Goal: Task Accomplishment & Management: Manage account settings

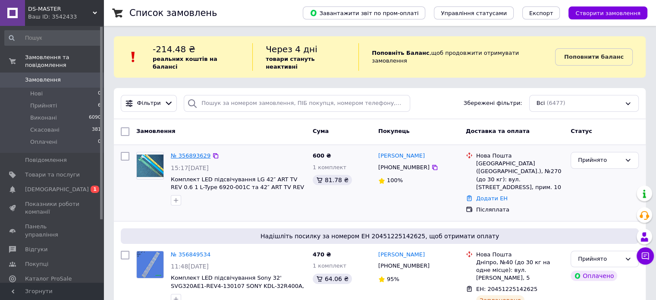
click at [190, 152] on link "№ 356893629" at bounding box center [191, 155] width 40 height 6
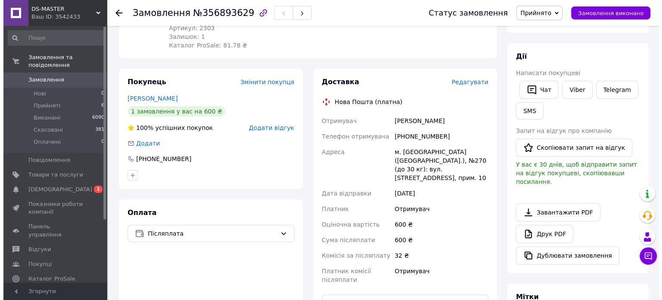
scroll to position [131, 0]
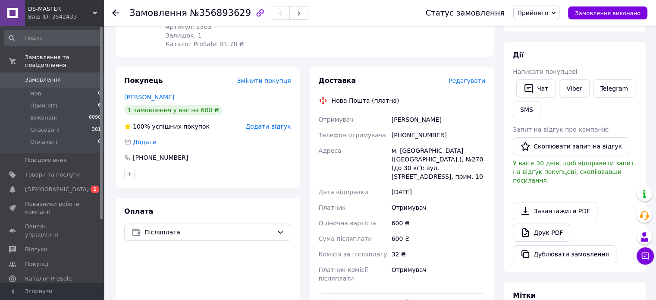
click at [469, 80] on span "Редагувати" at bounding box center [466, 80] width 37 height 7
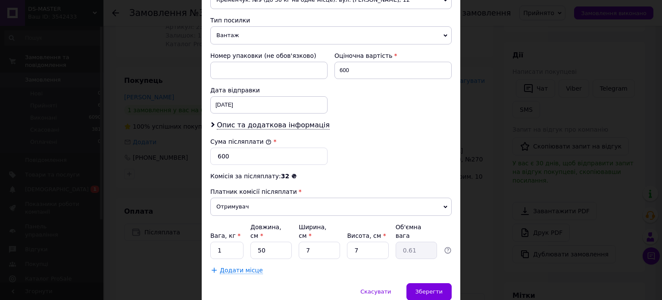
scroll to position [312, 0]
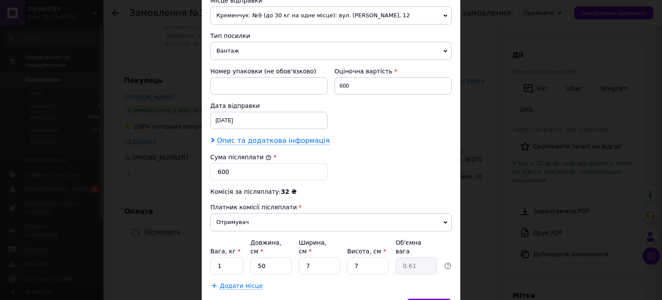
click at [267, 138] on span "Опис та додаткова інформація" at bounding box center [273, 140] width 113 height 9
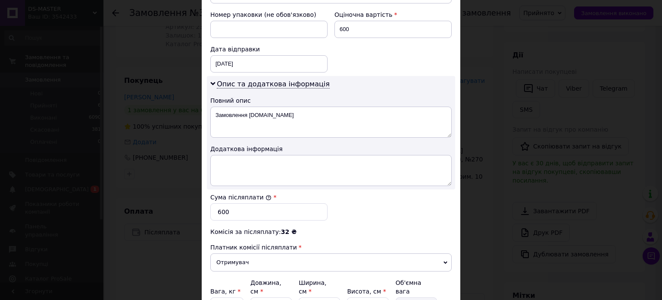
scroll to position [398, 0]
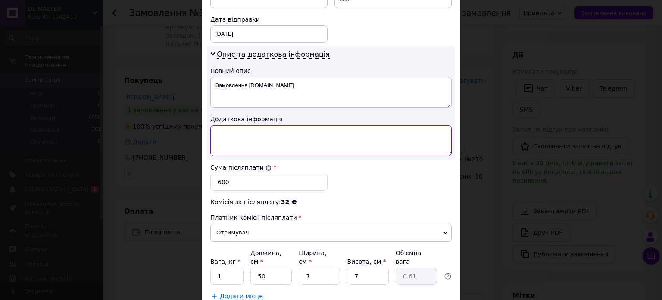
click at [281, 141] on textarea at bounding box center [330, 140] width 241 height 31
type textarea "підсвітка тв"
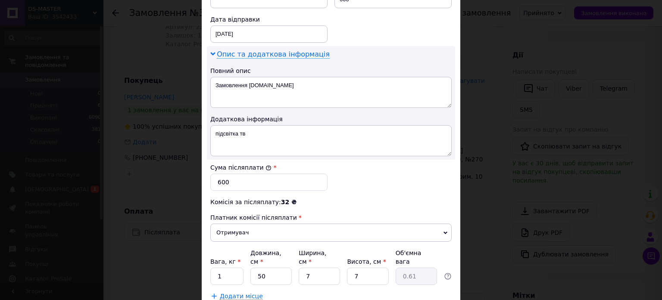
click at [301, 52] on span "Опис та додаткова інформація" at bounding box center [273, 54] width 113 height 9
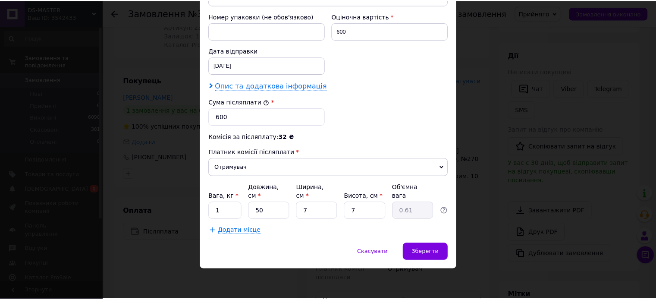
scroll to position [355, 0]
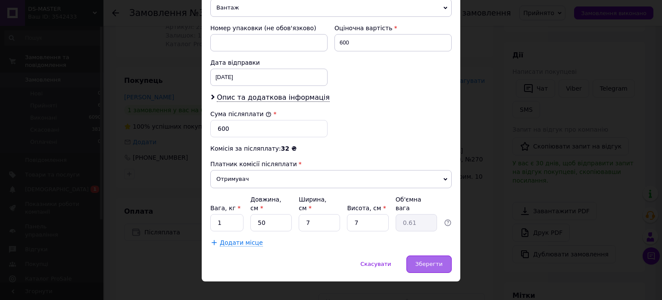
click at [435, 260] on span "Зберегти" at bounding box center [429, 263] width 27 height 6
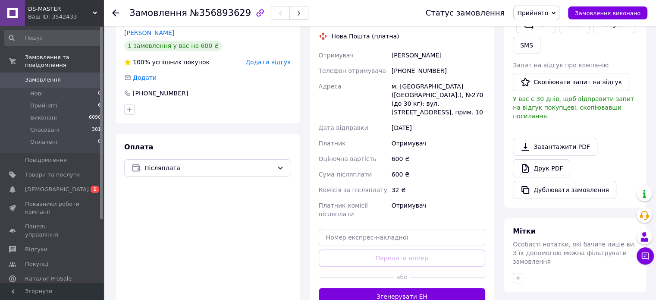
scroll to position [303, 0]
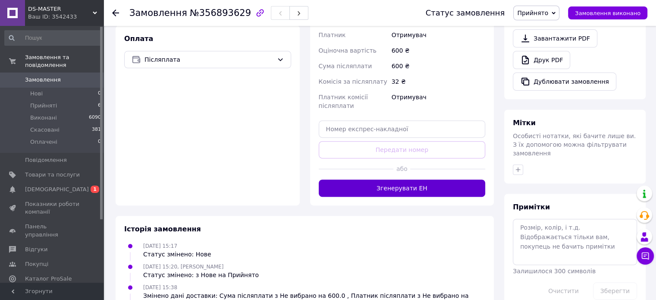
click at [394, 179] on button "Згенерувати ЕН" at bounding box center [402, 187] width 167 height 17
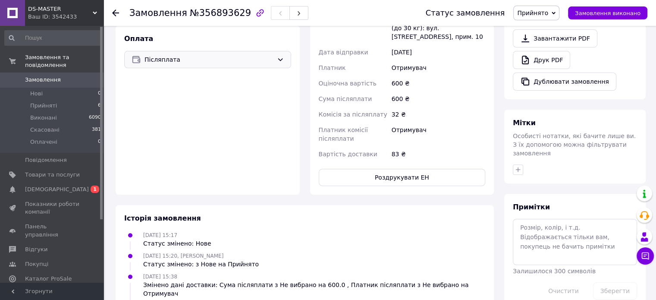
scroll to position [88, 0]
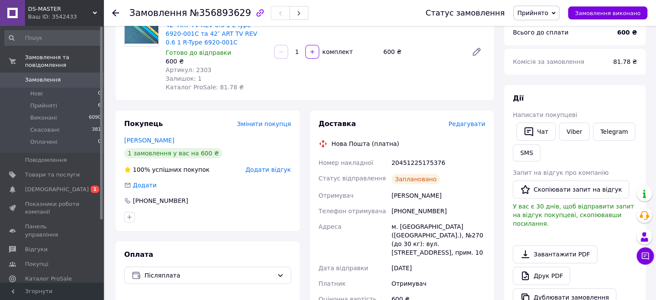
click at [44, 76] on span "Замовлення" at bounding box center [43, 80] width 36 height 8
